Goal: Task Accomplishment & Management: Manage account settings

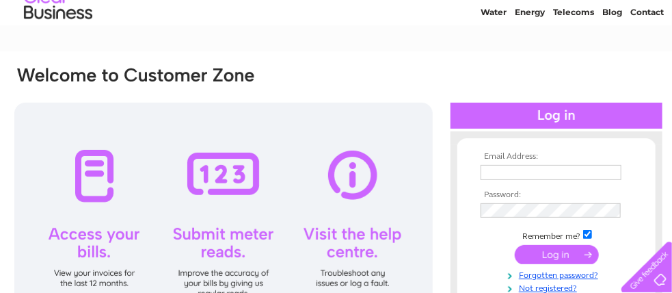
scroll to position [68, 0]
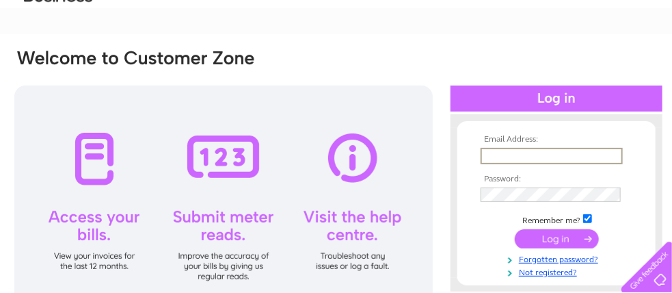
click at [518, 159] on input "text" at bounding box center [552, 156] width 142 height 16
type input "info@leedssouthandeast.foodbank.org.uk"
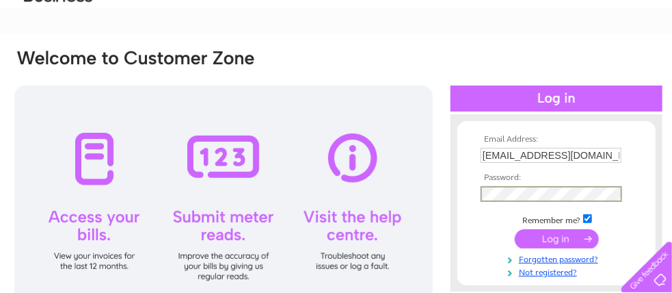
click at [515, 229] on input "submit" at bounding box center [557, 238] width 84 height 19
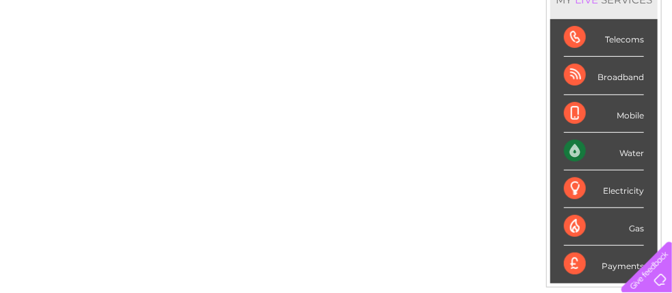
scroll to position [205, 0]
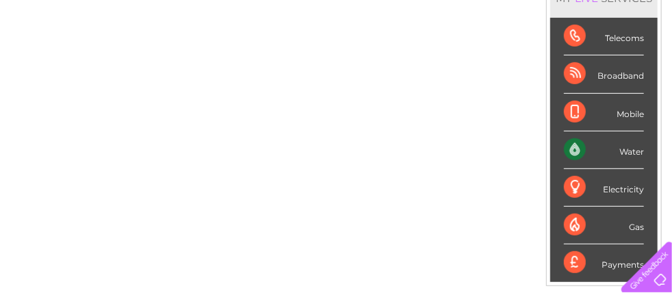
click at [572, 148] on div "Water" at bounding box center [604, 150] width 80 height 38
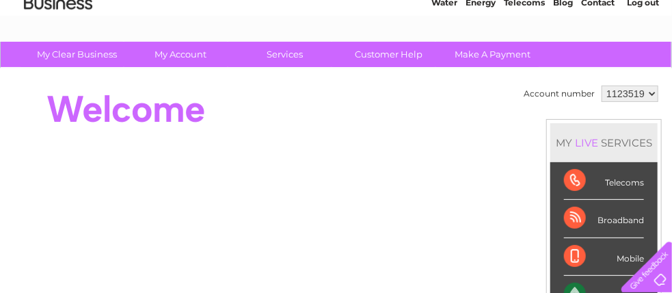
scroll to position [0, 0]
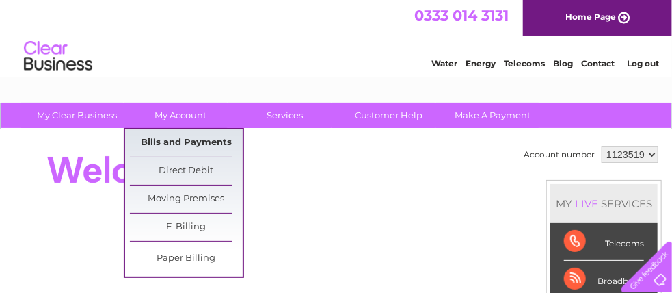
click at [172, 144] on link "Bills and Payments" at bounding box center [186, 142] width 113 height 27
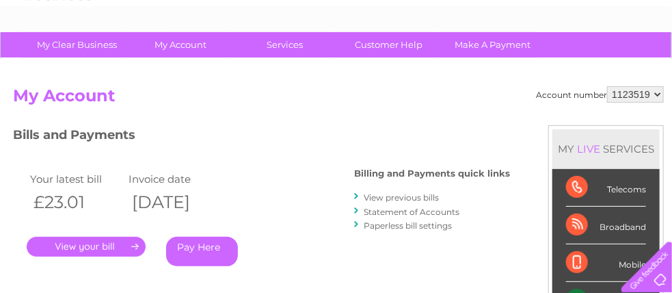
scroll to position [137, 0]
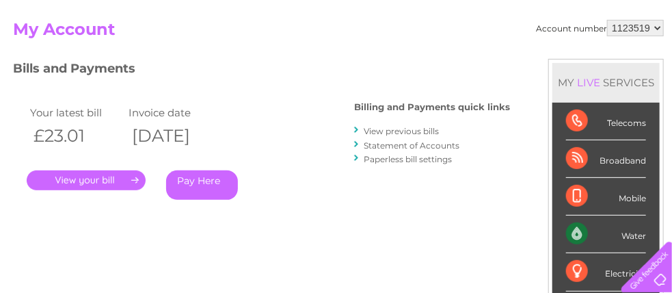
click at [73, 177] on link "." at bounding box center [86, 180] width 119 height 20
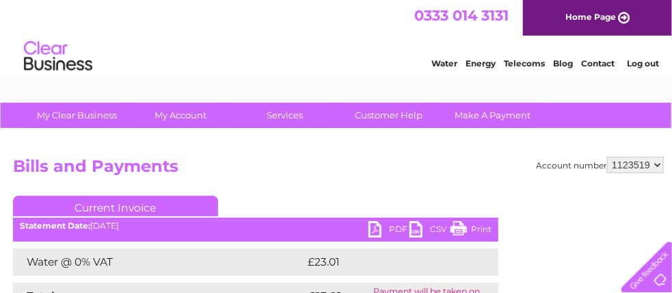
click at [382, 229] on link "PDF" at bounding box center [389, 231] width 41 height 20
click at [636, 61] on link "Log out" at bounding box center [643, 63] width 32 height 10
